Goal: Transaction & Acquisition: Book appointment/travel/reservation

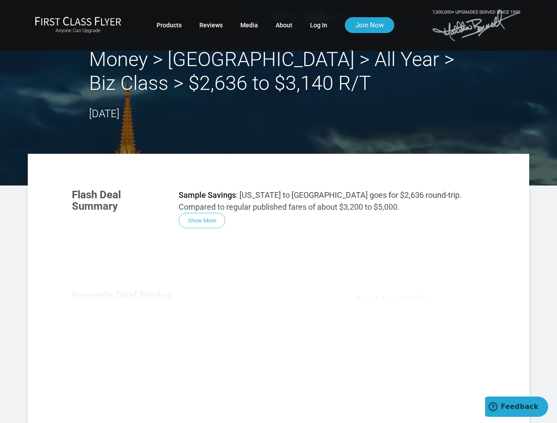
click at [278, 212] on div "Flash Deal Summary Sample Savings : [US_STATE] to [GEOGRAPHIC_DATA] goes for $2…" at bounding box center [278, 304] width 431 height 249
click at [278, 288] on div "Flash Deal Summary Sample Savings : [US_STATE] to [GEOGRAPHIC_DATA] goes for $2…" at bounding box center [278, 304] width 431 height 249
click at [202, 220] on div "Flash Deal Summary Sample Savings : [US_STATE] to [GEOGRAPHIC_DATA] goes for $2…" at bounding box center [278, 304] width 431 height 249
click at [125, 333] on div "Flash Deal Summary Sample Savings : [US_STATE] to [GEOGRAPHIC_DATA] goes for $2…" at bounding box center [278, 304] width 431 height 249
click at [197, 333] on div "Flash Deal Summary Sample Savings : [US_STATE] to [GEOGRAPHIC_DATA] goes for $2…" at bounding box center [278, 304] width 431 height 249
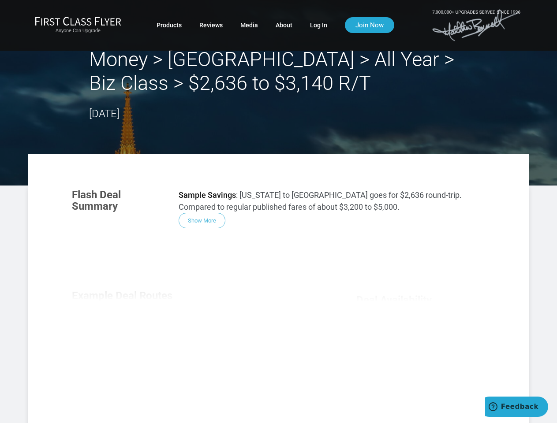
click at [270, 333] on div "Flash Deal Summary Sample Savings : [US_STATE] to [GEOGRAPHIC_DATA] goes for $2…" at bounding box center [278, 304] width 431 height 249
click at [197, 391] on div "Flash Deal Summary Sample Savings : [US_STATE] to [GEOGRAPHIC_DATA] goes for $2…" at bounding box center [278, 304] width 431 height 249
click at [420, 380] on div "Flash Deal Summary Sample Savings : [US_STATE] to [GEOGRAPHIC_DATA] goes for $2…" at bounding box center [278, 304] width 431 height 249
click at [516, 407] on span "Feedback" at bounding box center [519, 407] width 37 height 8
